Goal: Task Accomplishment & Management: Use online tool/utility

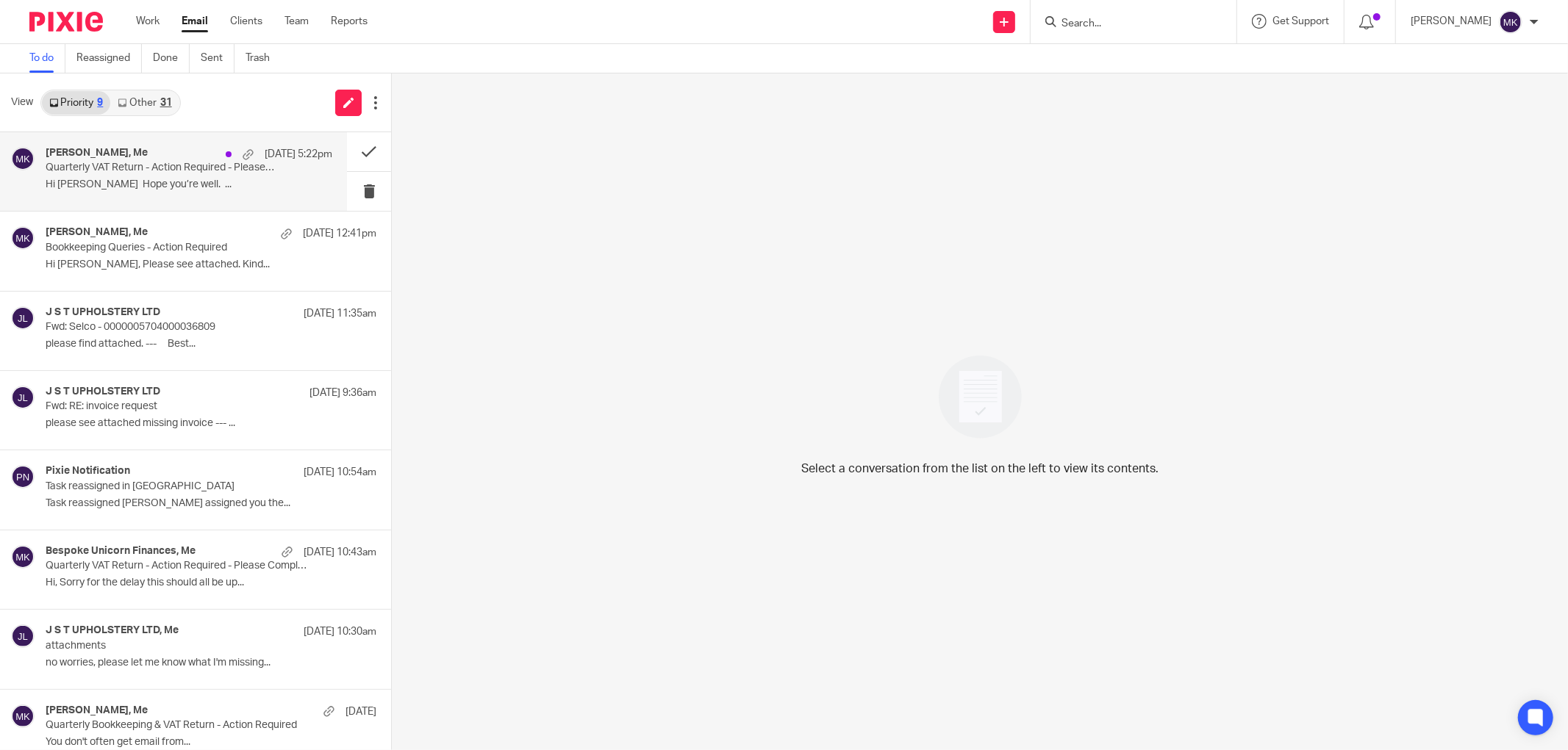
click at [216, 182] on p "Hi Moiz Hope you’re well. ..." at bounding box center [188, 185] width 287 height 13
